Goal: Navigation & Orientation: Find specific page/section

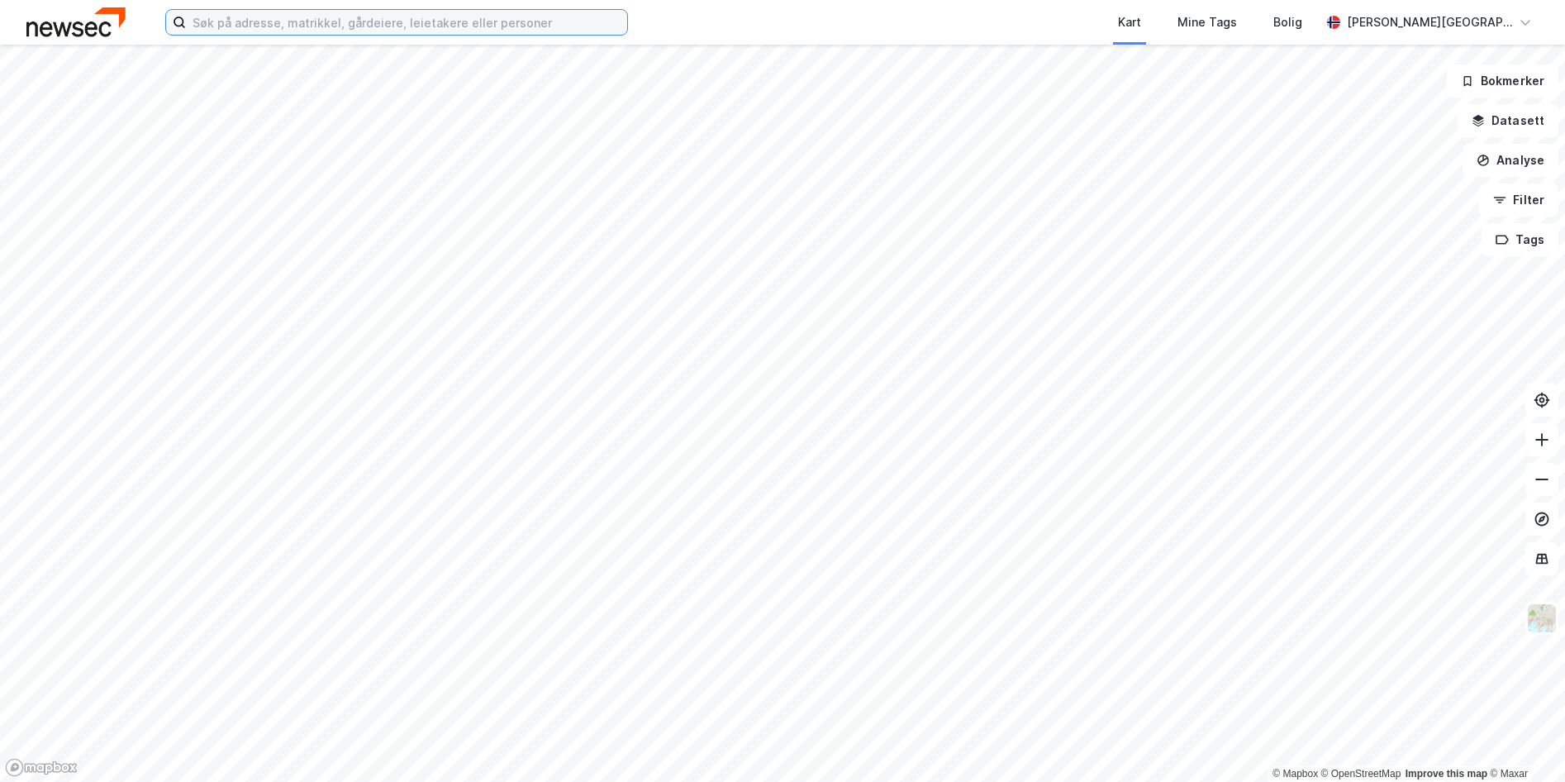
click at [303, 26] on input at bounding box center [406, 22] width 441 height 25
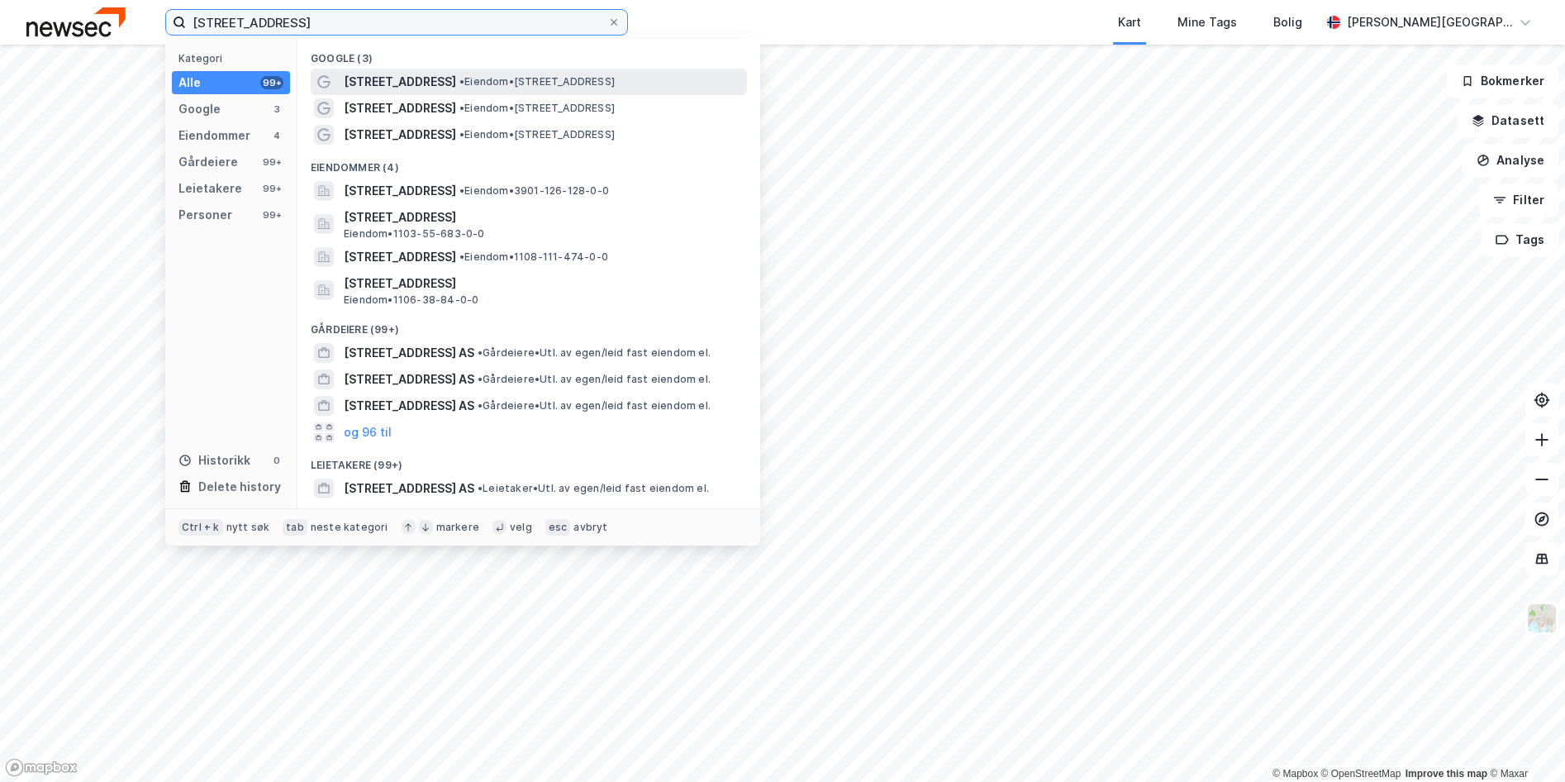
type input "[STREET_ADDRESS]"
click at [376, 81] on span "[STREET_ADDRESS]" at bounding box center [400, 82] width 112 height 20
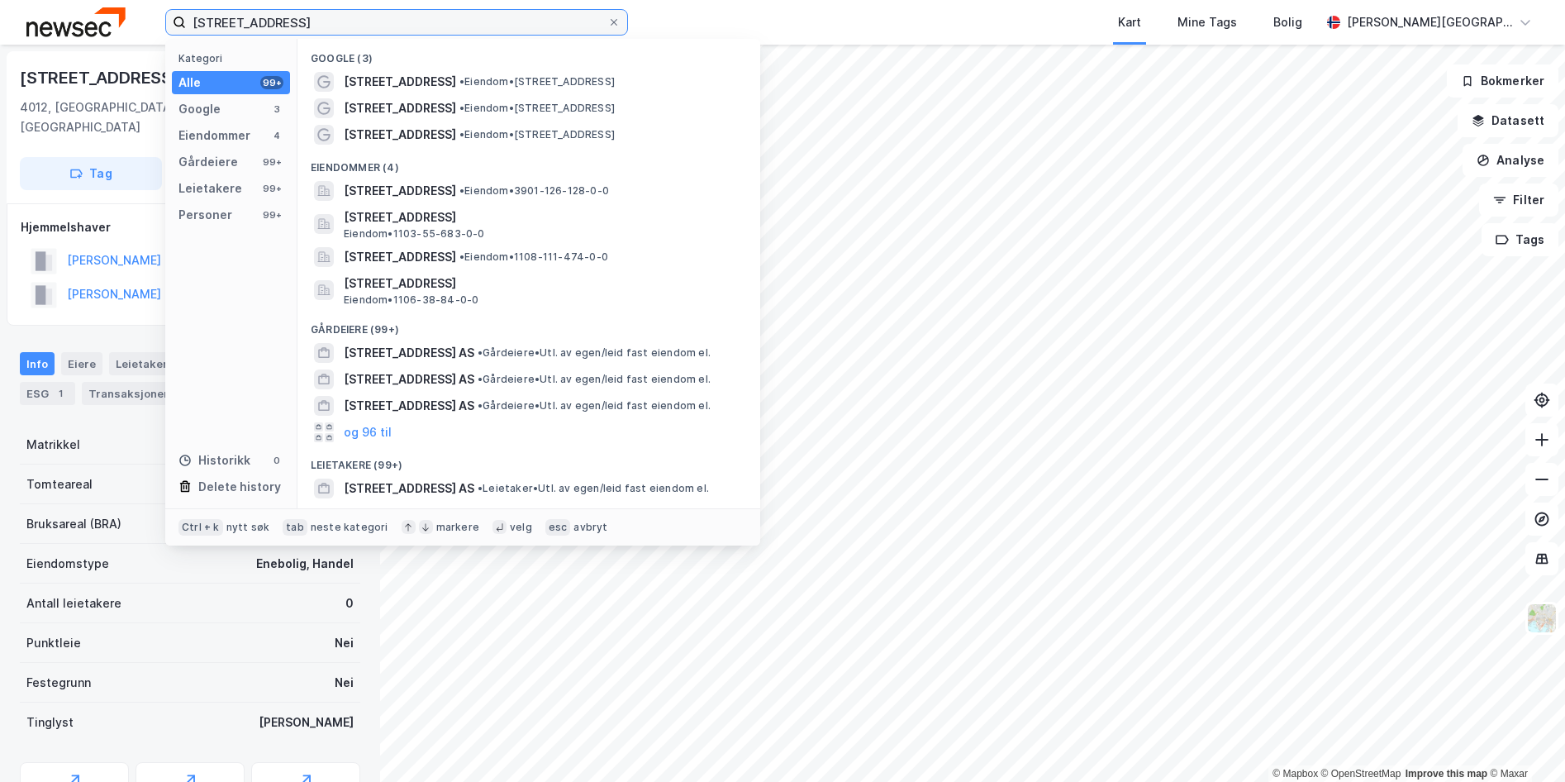
click at [283, 31] on input "[STREET_ADDRESS]" at bounding box center [396, 22] width 421 height 25
click at [884, 36] on div "Kart Mine Tags Bolig" at bounding box center [1013, 22] width 613 height 45
